Goal: Information Seeking & Learning: Check status

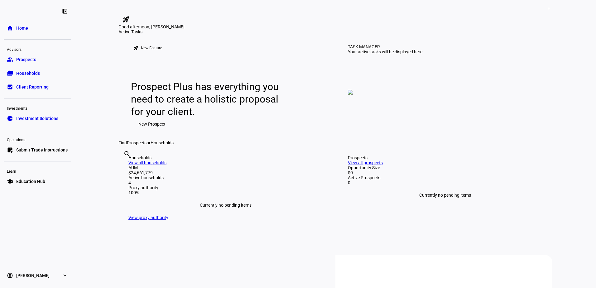
click at [29, 74] on span "Households" at bounding box center [28, 73] width 24 height 6
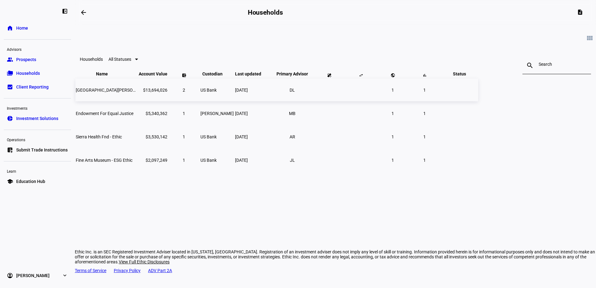
click at [138, 101] on td "[GEOGRAPHIC_DATA][PERSON_NAME] Nat Hist-ethic" at bounding box center [106, 90] width 62 height 23
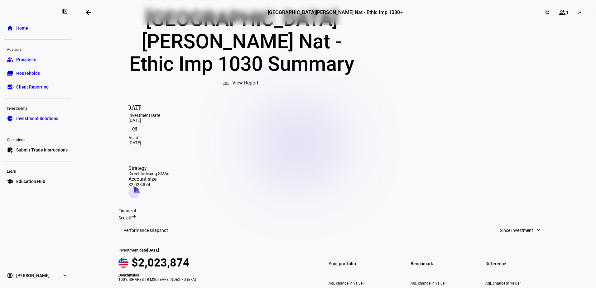
scroll to position [31, 0]
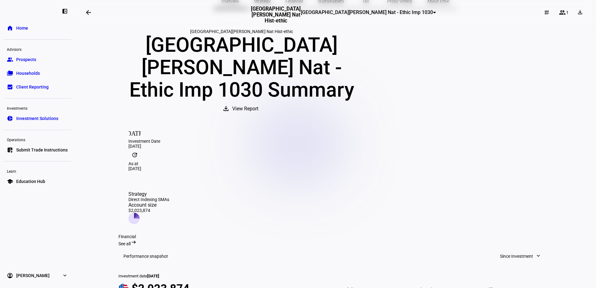
click at [535, 253] on mat-icon "expand_more" at bounding box center [538, 256] width 6 height 6
click at [453, 197] on div at bounding box center [298, 144] width 596 height 288
click at [137, 239] on mat-icon "arrow_right_alt" at bounding box center [134, 242] width 6 height 6
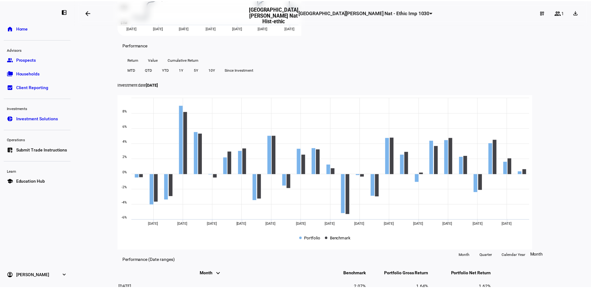
scroll to position [187, 0]
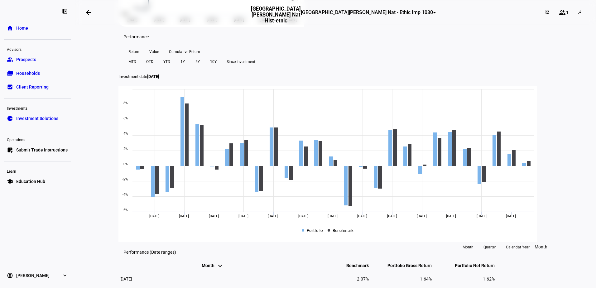
click at [32, 25] on link "home Home" at bounding box center [37, 28] width 67 height 12
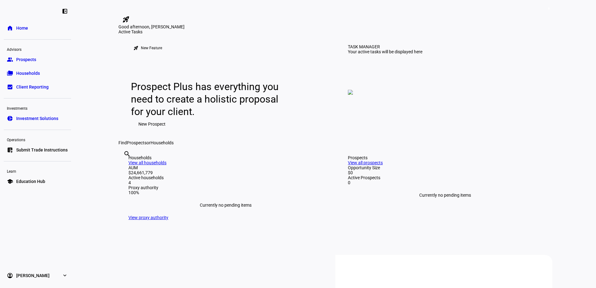
click at [24, 71] on span "Households" at bounding box center [28, 73] width 24 height 6
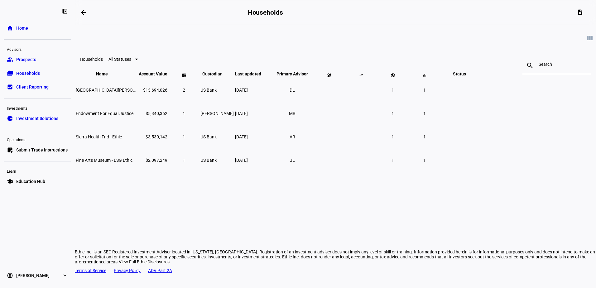
click at [138, 60] on div at bounding box center [136, 60] width 3 height 2
click at [207, 76] on span "All Statuses" at bounding box center [212, 79] width 17 height 10
click at [29, 84] on span "Client Reporting" at bounding box center [32, 87] width 32 height 6
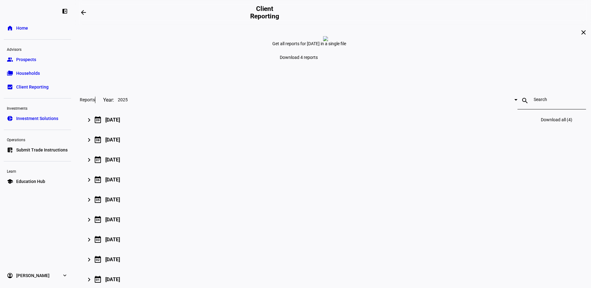
click at [93, 124] on mat-icon "keyboard_arrow_right" at bounding box center [88, 119] width 7 height 7
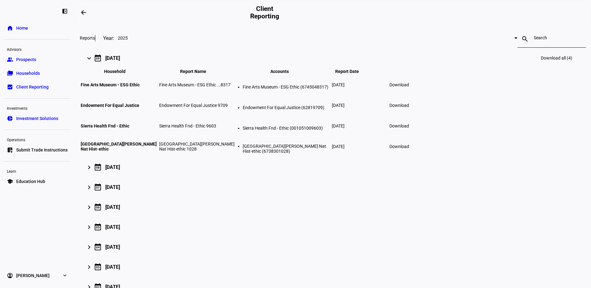
scroll to position [62, 0]
click at [93, 170] on mat-icon "keyboard_arrow_right" at bounding box center [88, 166] width 7 height 7
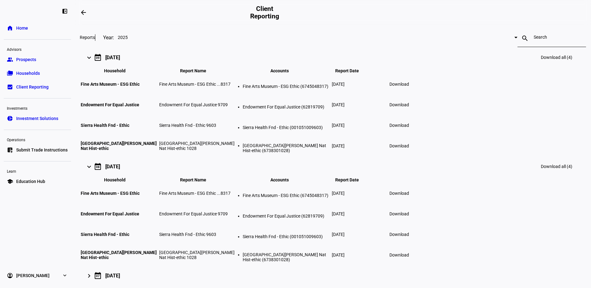
click at [20, 74] on span "Households" at bounding box center [28, 73] width 24 height 6
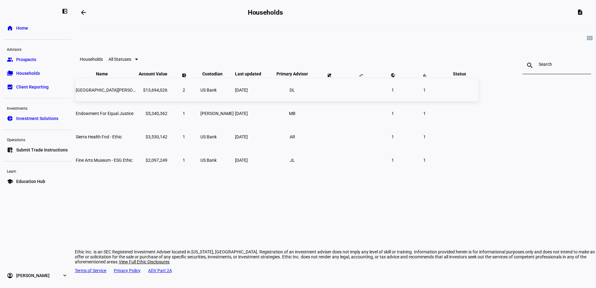
click at [138, 101] on td "[GEOGRAPHIC_DATA][PERSON_NAME] Nat Hist-ethic" at bounding box center [106, 90] width 62 height 23
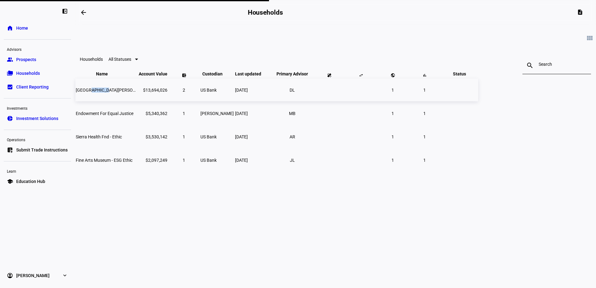
click at [138, 101] on td "[GEOGRAPHIC_DATA][PERSON_NAME] Nat Hist-ethic" at bounding box center [106, 90] width 62 height 23
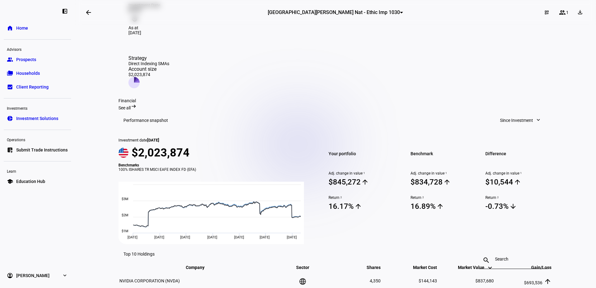
scroll to position [156, 0]
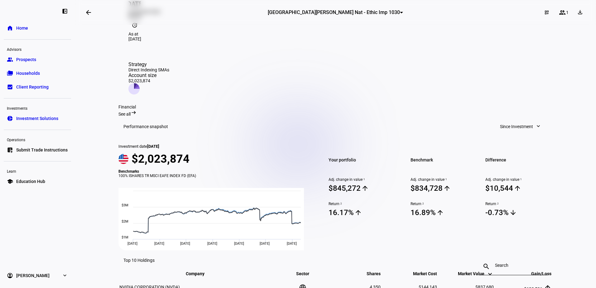
click at [131, 112] on span "See all" at bounding box center [124, 114] width 12 height 5
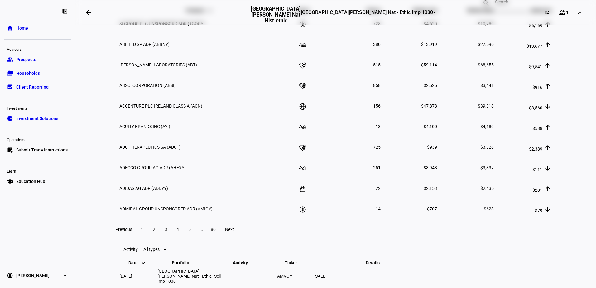
scroll to position [958, 0]
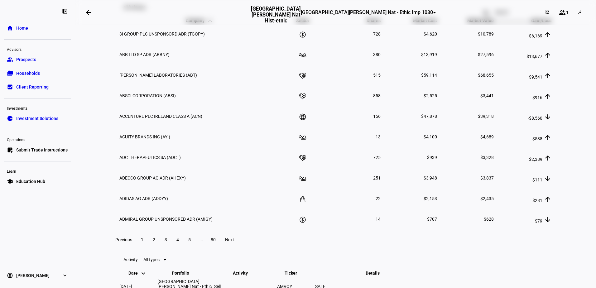
click at [433, 13] on div at bounding box center [434, 13] width 3 height 2
click at [344, 41] on span "1028 [GEOGRAPHIC_DATA][PERSON_NAME] Nat Hist-ethic 1028" at bounding box center [333, 44] width 109 height 10
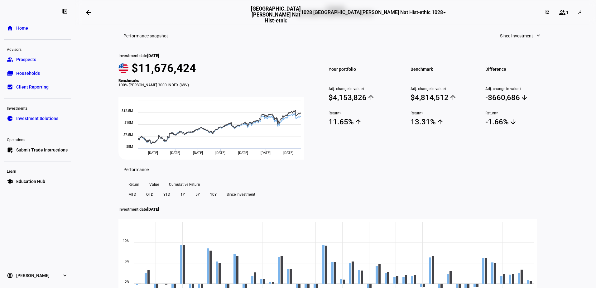
scroll to position [0, 0]
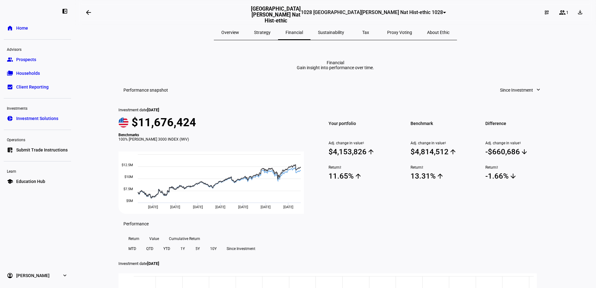
click at [65, 274] on eth-mat-symbol "expand_more" at bounding box center [65, 275] width 6 height 6
click at [25, 269] on span "Sign Out" at bounding box center [24, 272] width 17 height 6
